Goal: Task Accomplishment & Management: Manage account settings

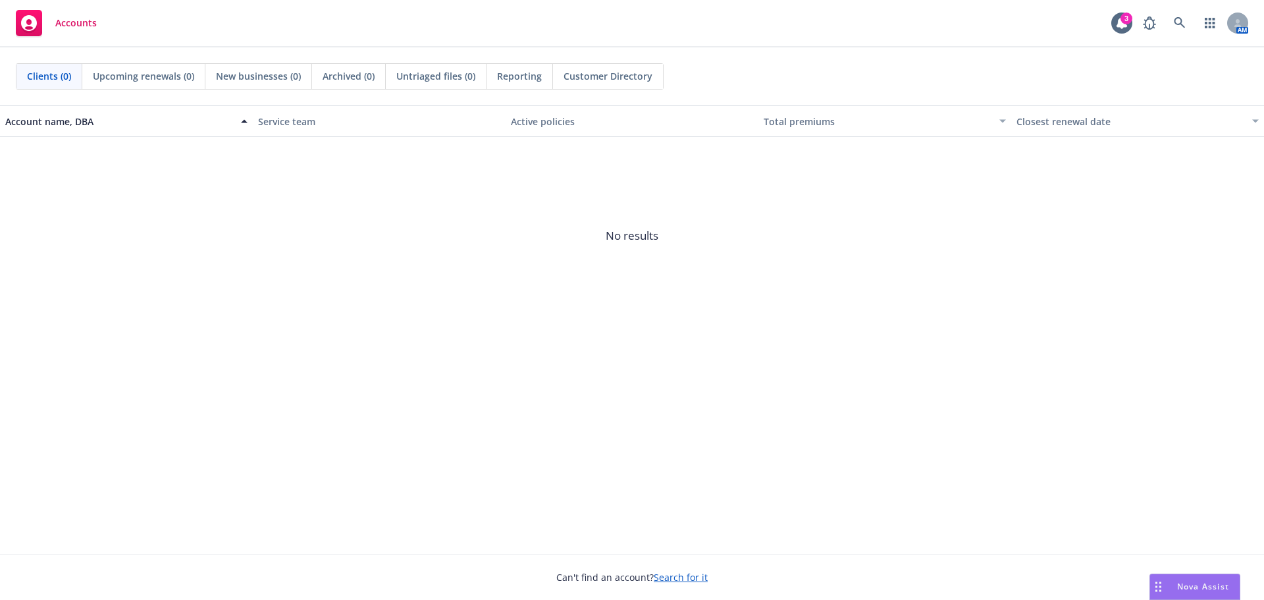
click at [680, 578] on link "Search for it" at bounding box center [681, 577] width 54 height 13
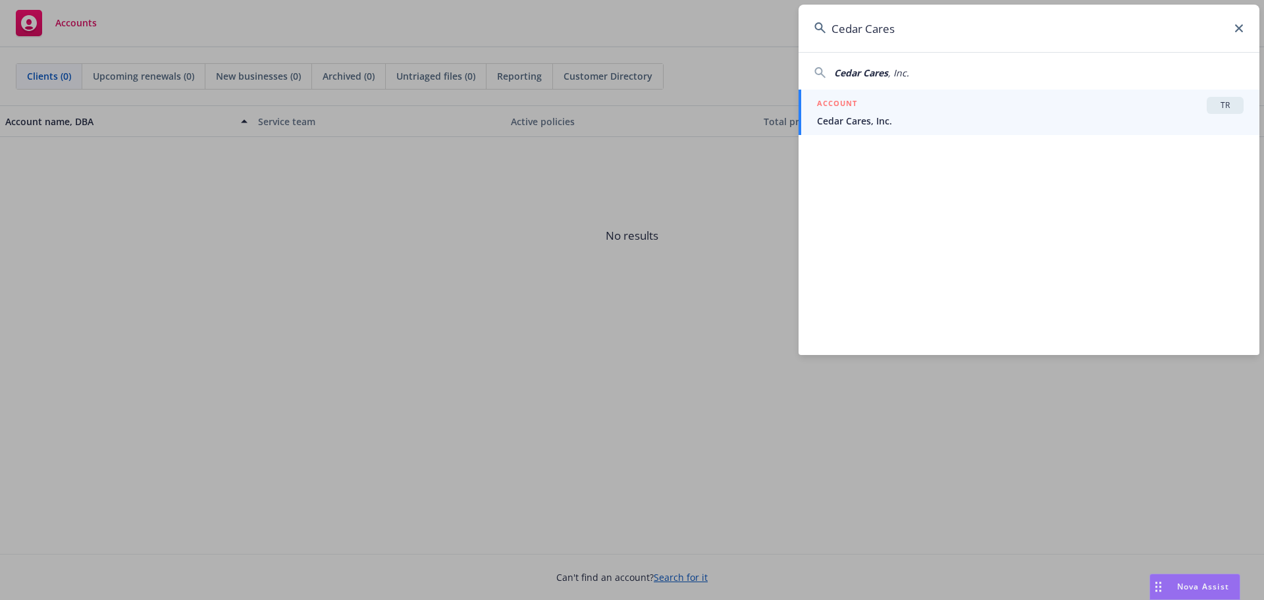
type input "Cedar Cares"
click at [838, 117] on span "Cedar Cares, Inc." at bounding box center [1030, 121] width 427 height 14
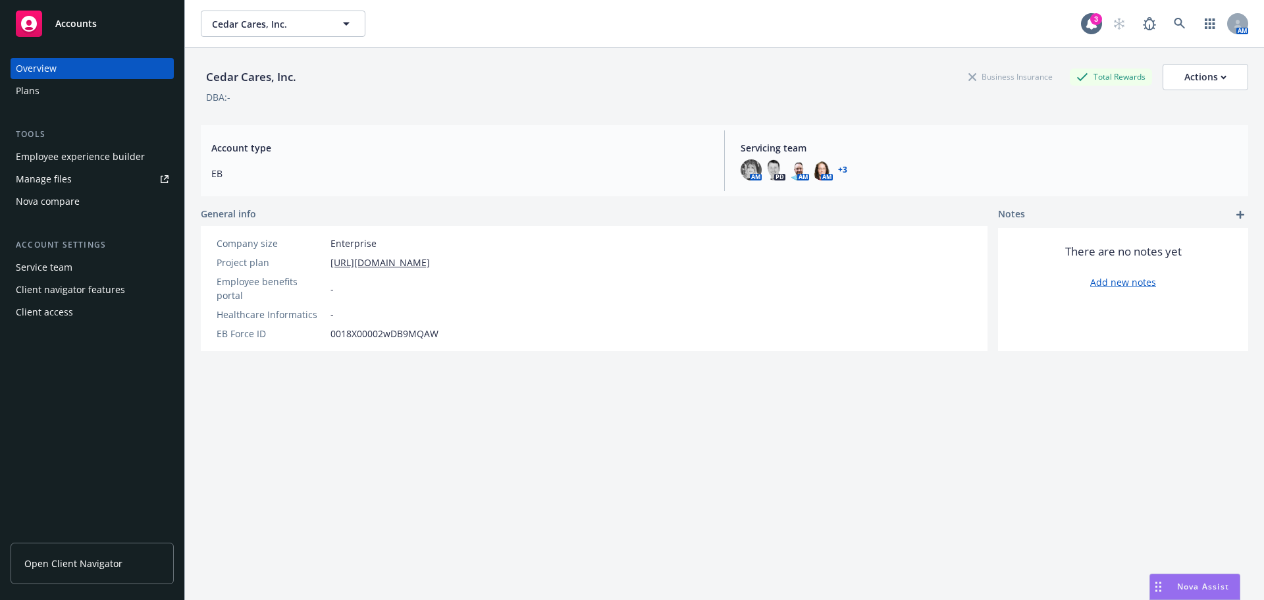
click at [41, 179] on div "Manage files" at bounding box center [44, 179] width 56 height 21
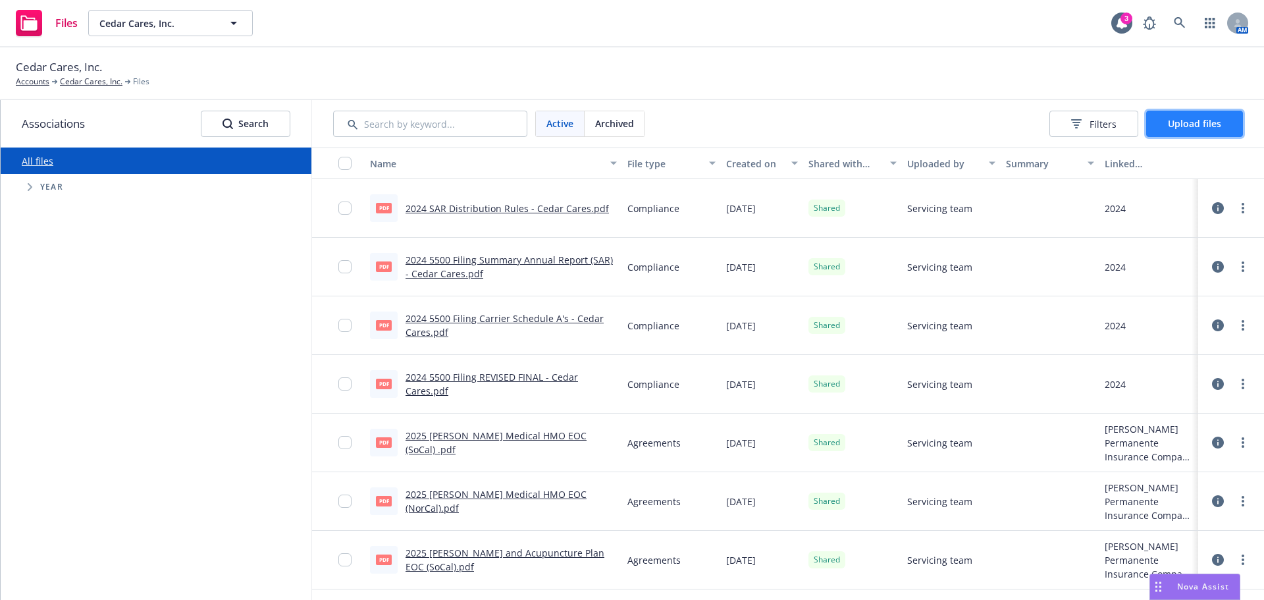
click at [1174, 121] on span "Upload files" at bounding box center [1194, 123] width 53 height 13
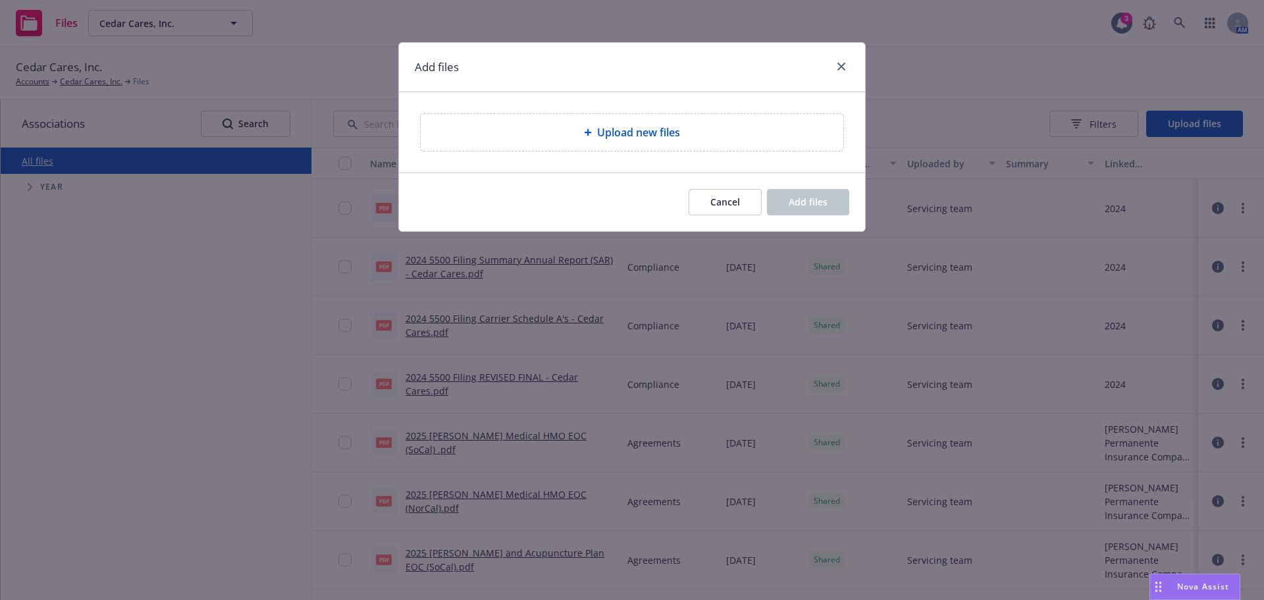
click at [645, 130] on span "Upload new files" at bounding box center [638, 132] width 83 height 16
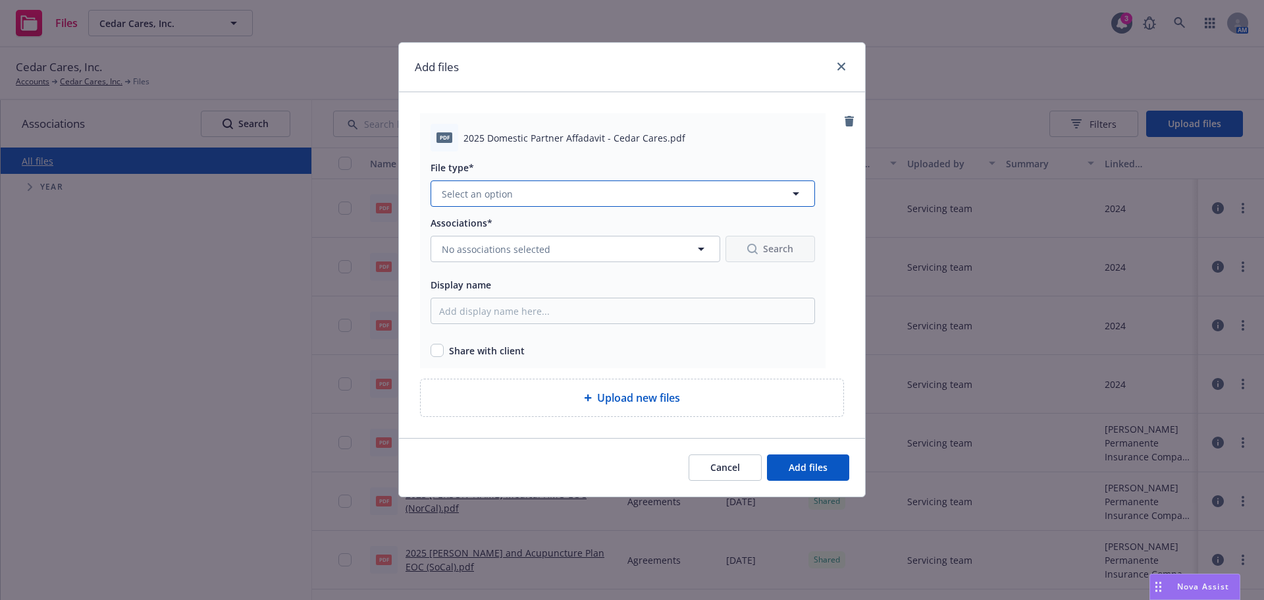
click at [545, 192] on button "Select an option" at bounding box center [623, 193] width 385 height 26
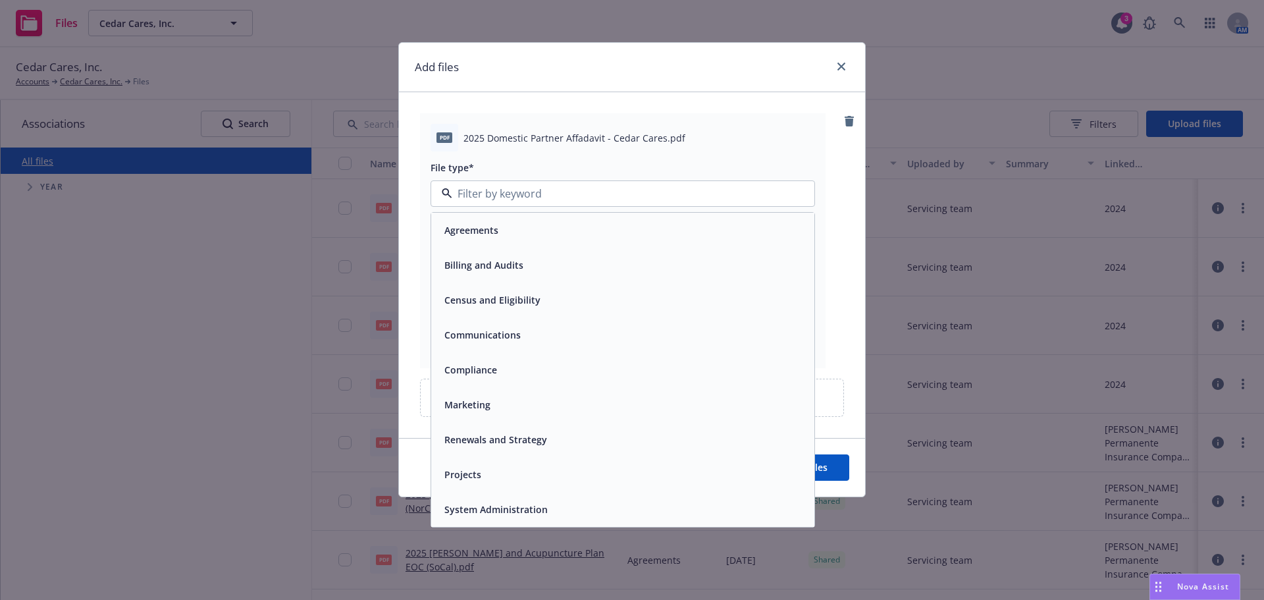
click at [482, 375] on span "Compliance" at bounding box center [471, 370] width 53 height 14
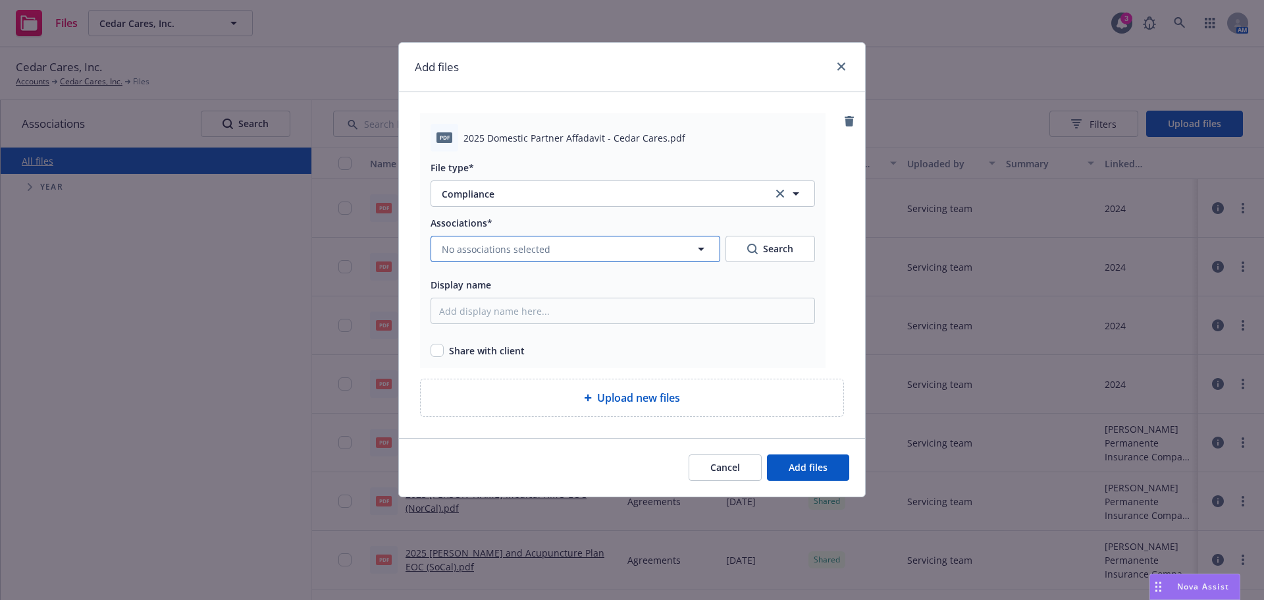
click at [711, 246] on button "No associations selected" at bounding box center [576, 249] width 290 height 26
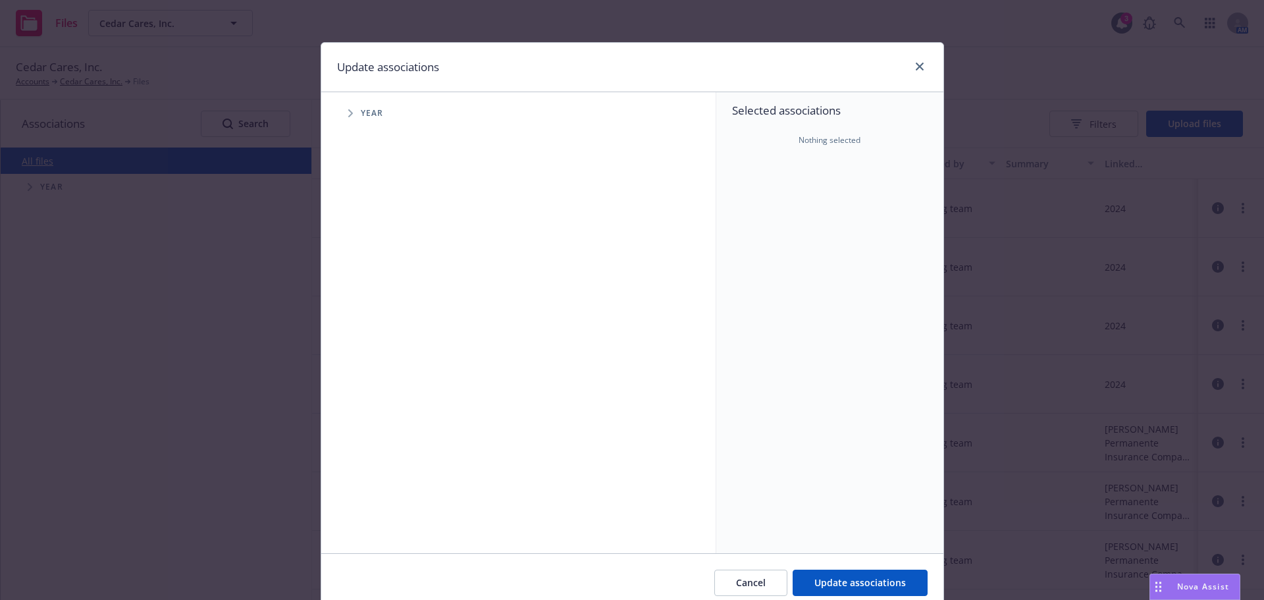
click at [348, 117] on icon "Tree Example" at bounding box center [350, 113] width 5 height 8
click at [377, 294] on input "Tree Example" at bounding box center [383, 293] width 13 height 13
checkbox input "true"
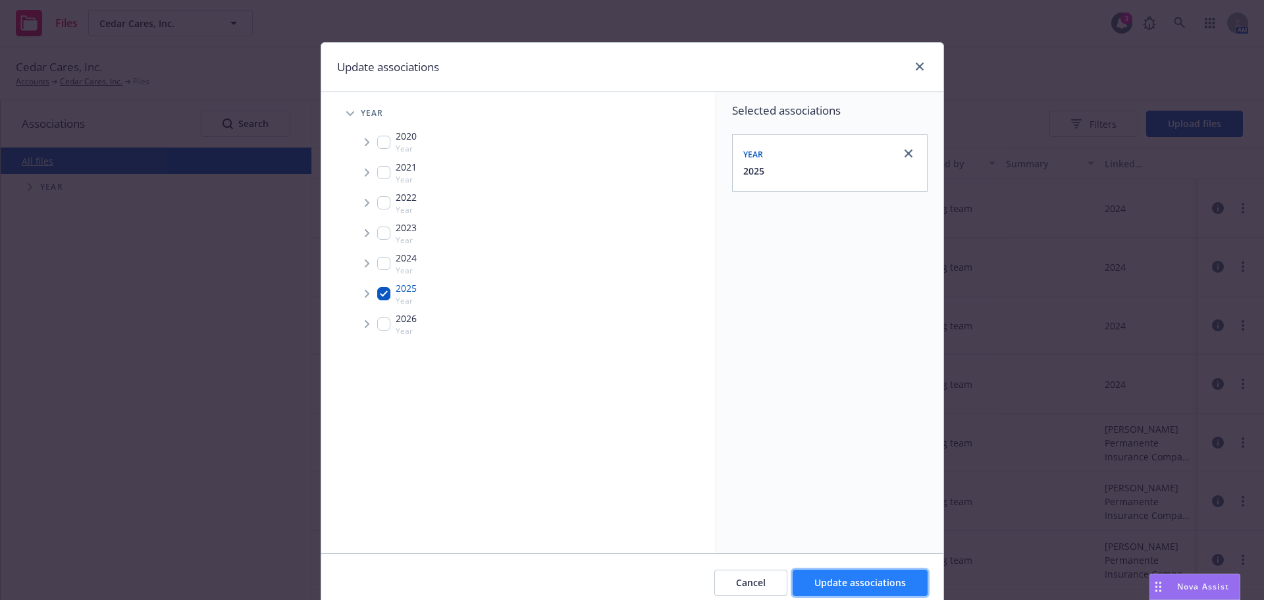
click at [815, 582] on span "Update associations" at bounding box center [861, 582] width 92 height 13
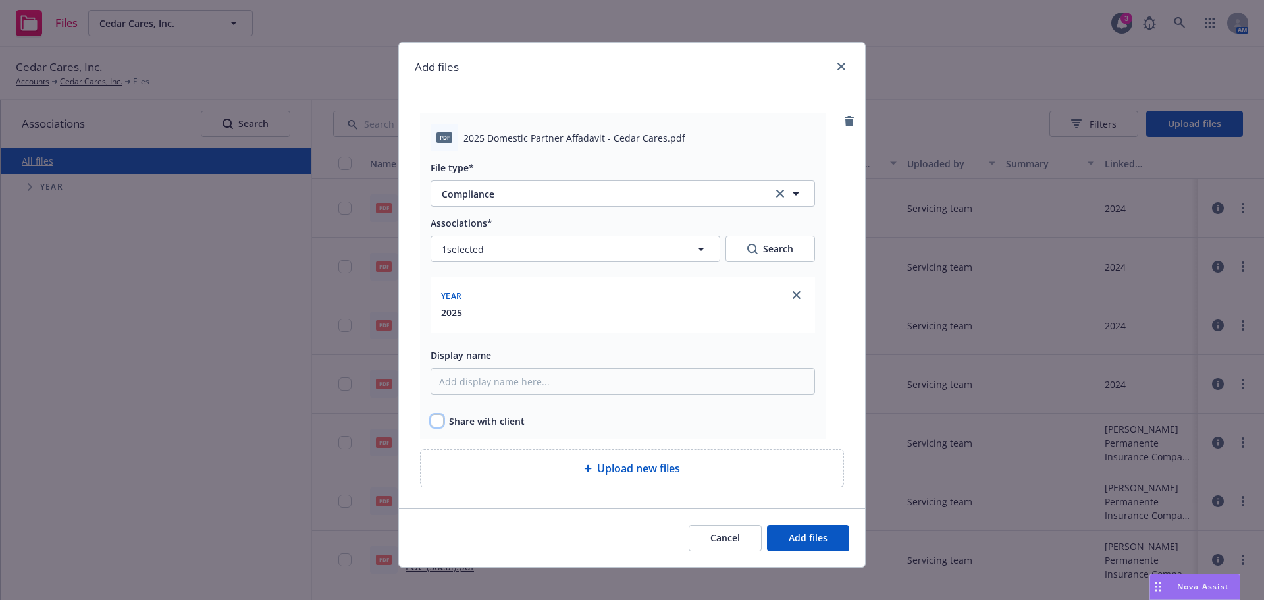
click at [431, 424] on input "checkbox" at bounding box center [437, 420] width 13 height 13
checkbox input "true"
click at [789, 538] on span "Add files" at bounding box center [808, 537] width 39 height 13
